Goal: Transaction & Acquisition: Register for event/course

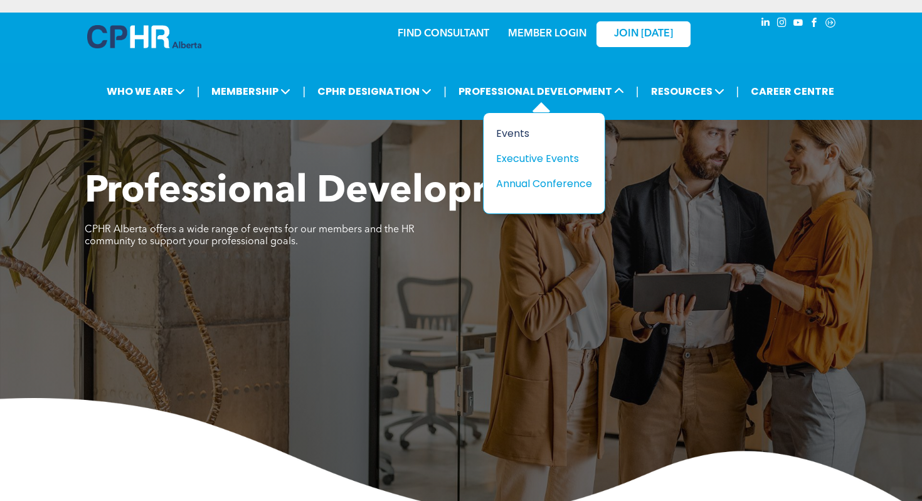
click at [528, 133] on div "Events" at bounding box center [539, 134] width 87 height 16
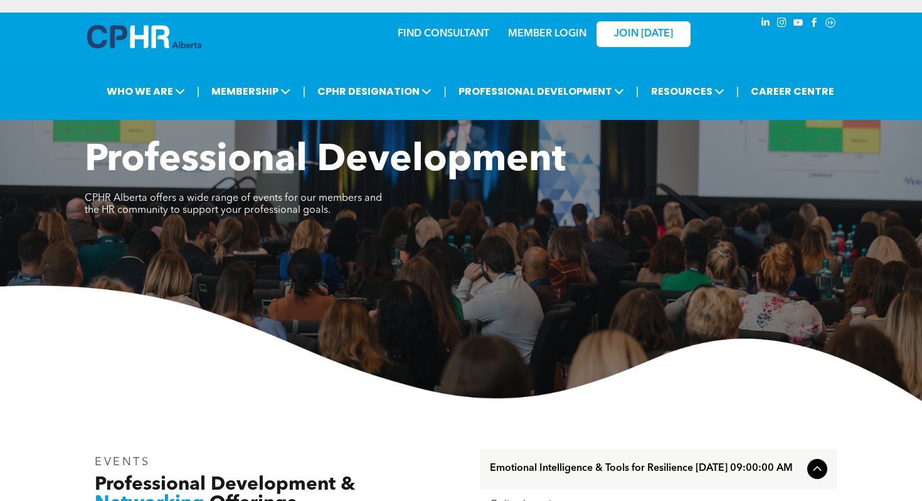
click at [496, 247] on div "Professional Development CPHR Alberta offers a wide range of events for our mem…" at bounding box center [461, 269] width 922 height 263
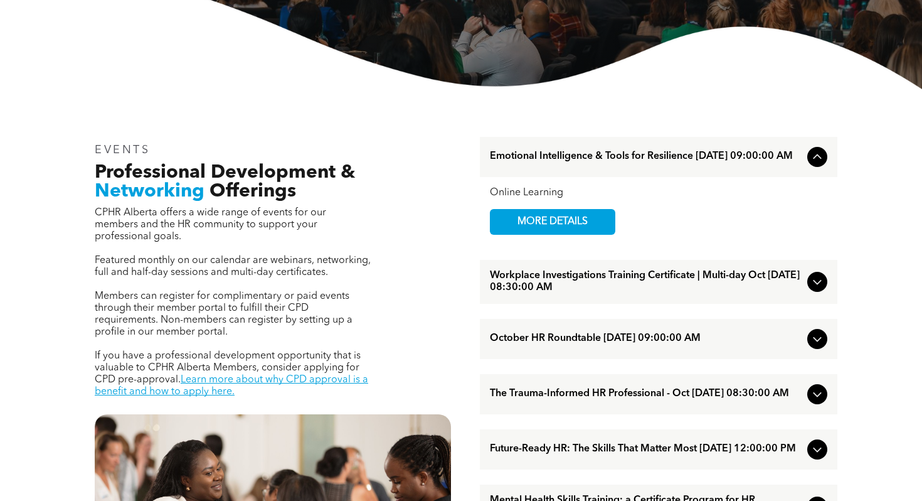
scroll to position [326, 0]
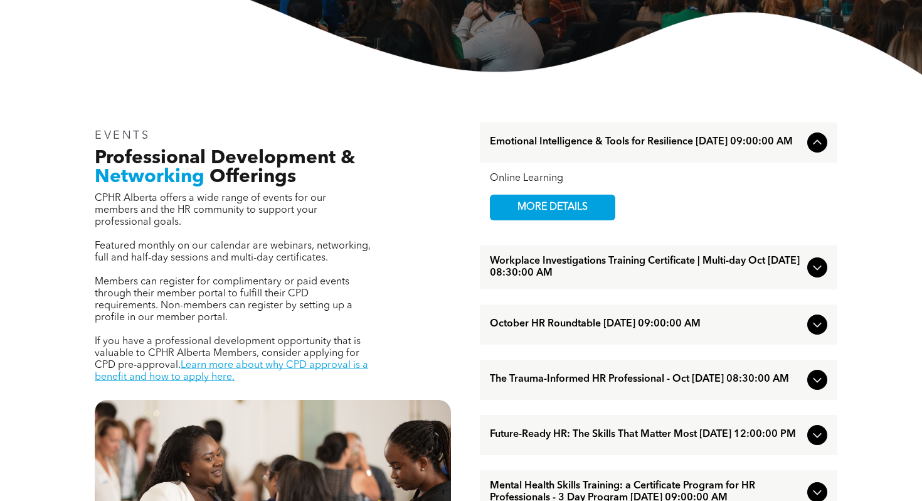
click at [540, 270] on span "Workplace Investigations Training Certificate | Multi-day Oct [DATE] 08:30:00 AM" at bounding box center [646, 267] width 312 height 24
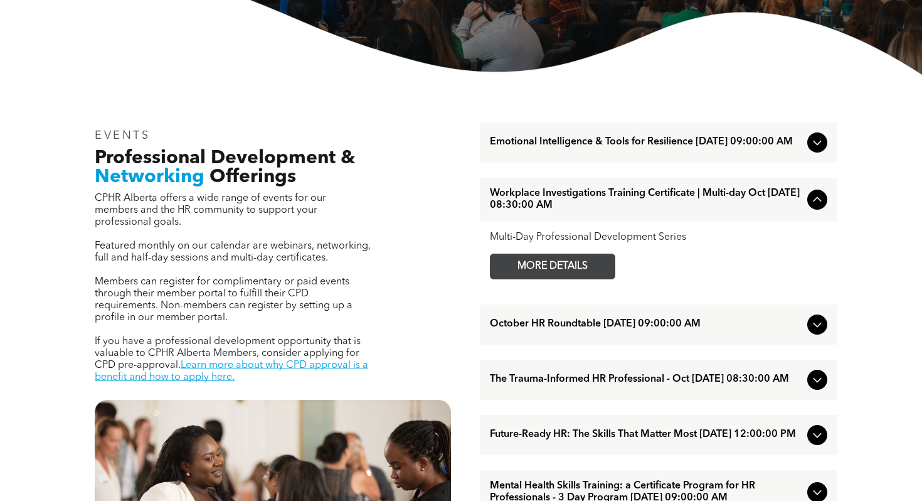
click at [540, 269] on span "MORE DETAILS" at bounding box center [552, 266] width 99 height 24
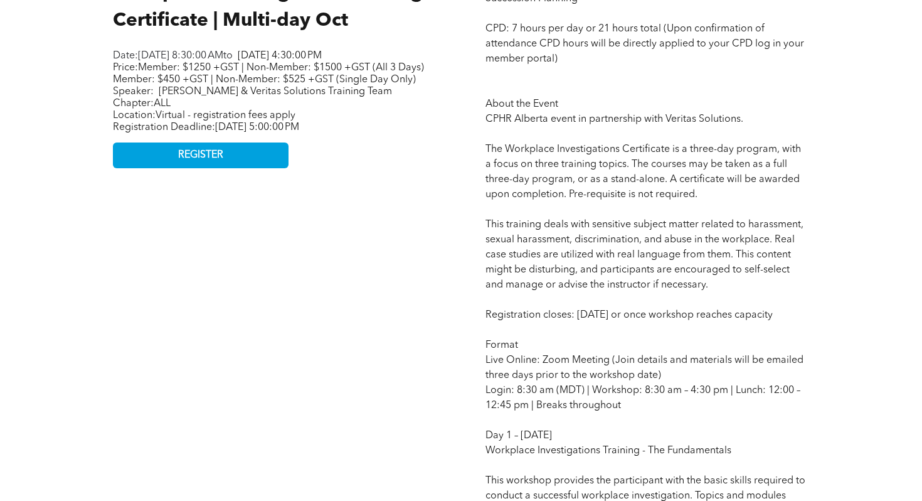
scroll to position [653, 0]
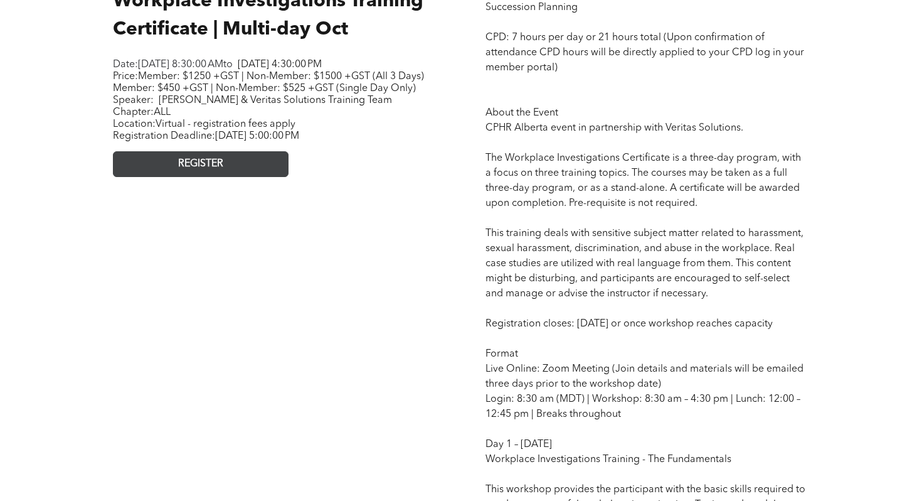
click at [248, 177] on link "REGISTER" at bounding box center [201, 164] width 176 height 26
